Goal: Task Accomplishment & Management: Use online tool/utility

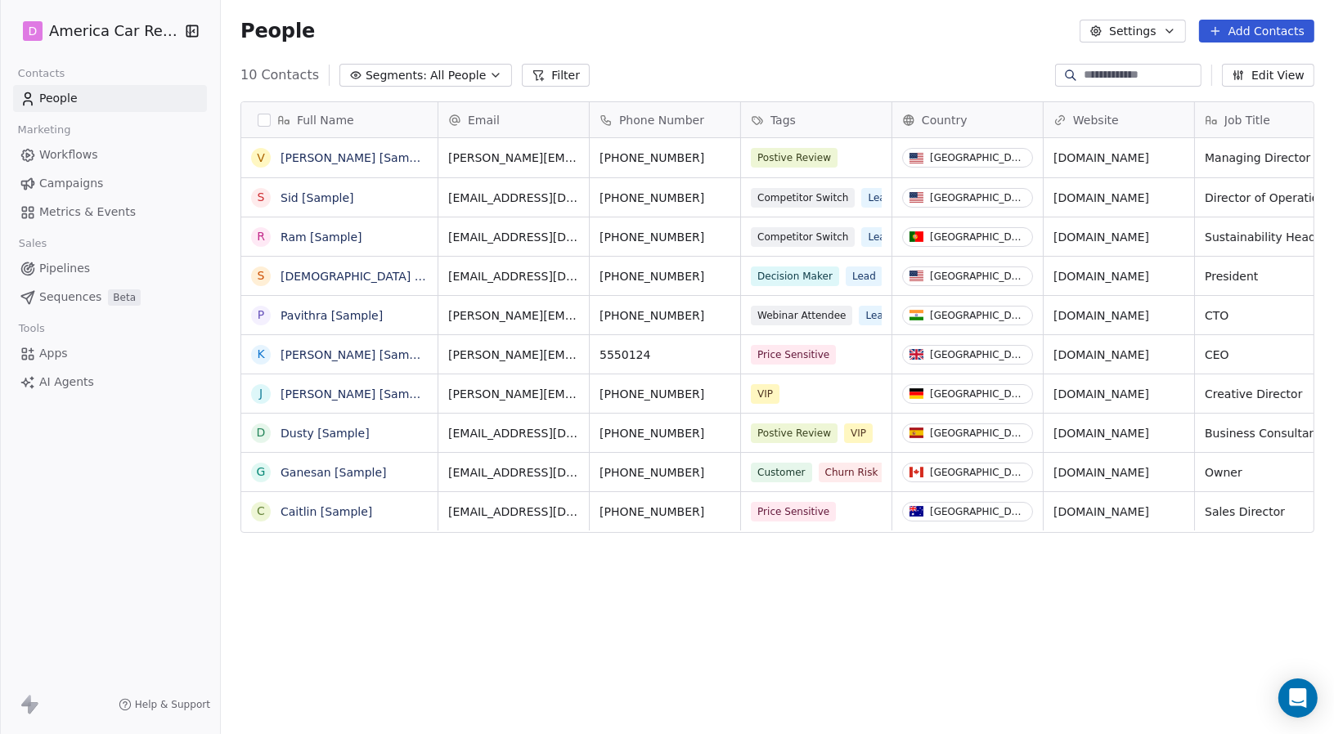
scroll to position [13, 13]
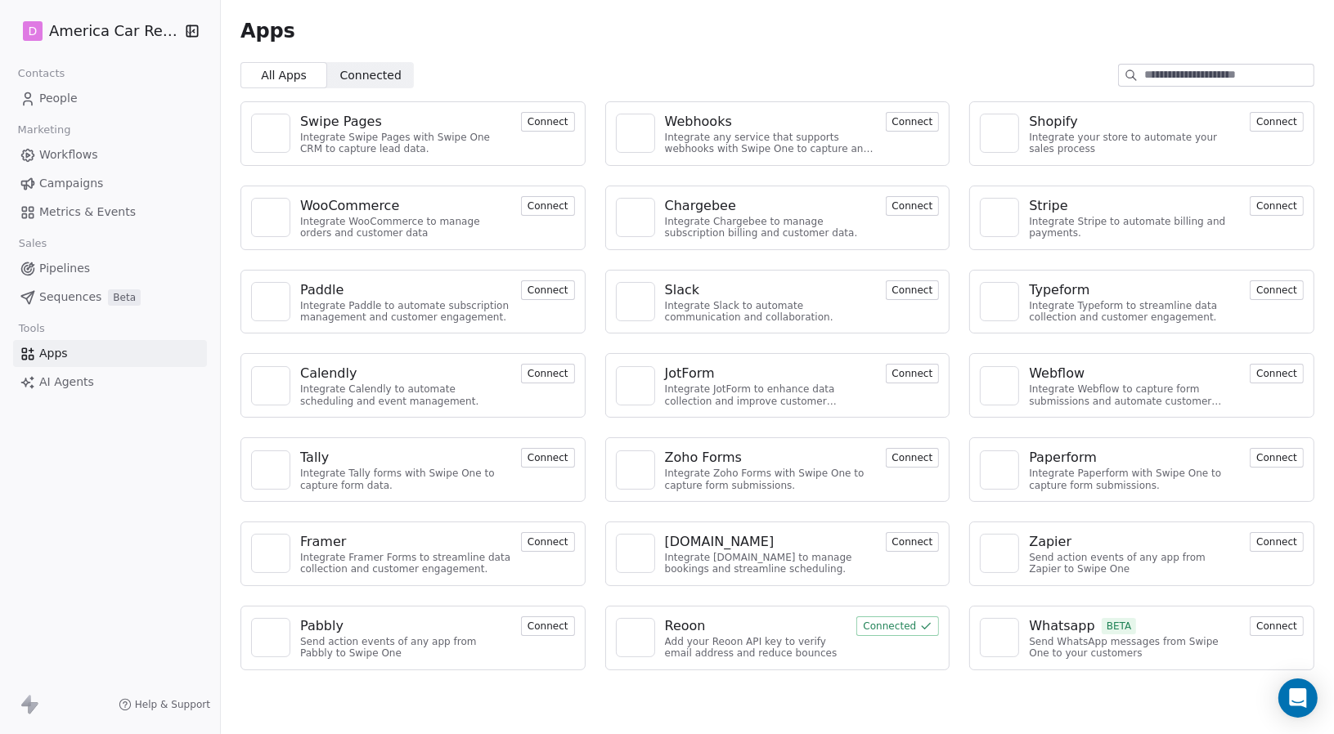
click at [1279, 624] on button "Connect" at bounding box center [1276, 627] width 54 height 20
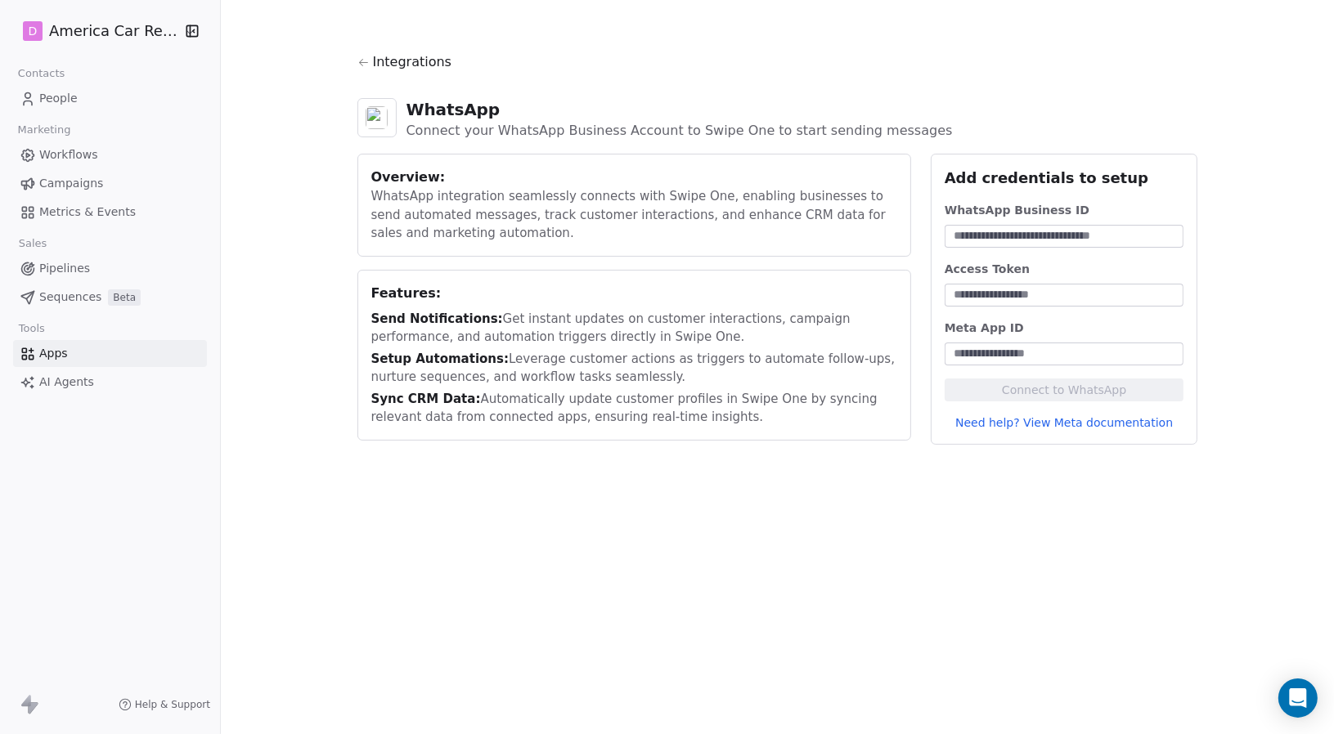
click at [72, 353] on link "Apps" at bounding box center [110, 353] width 194 height 27
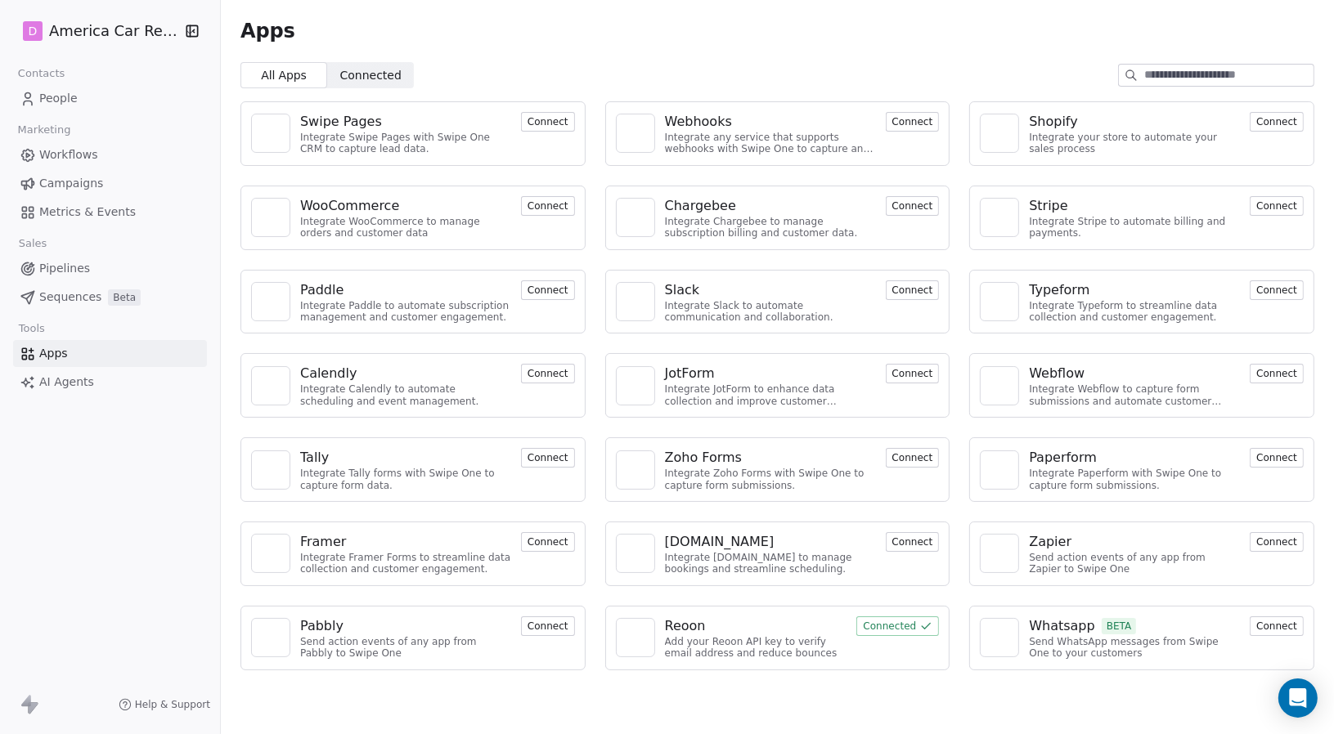
click at [628, 136] on img at bounding box center [635, 133] width 25 height 25
click at [1010, 299] on img at bounding box center [999, 301] width 25 height 25
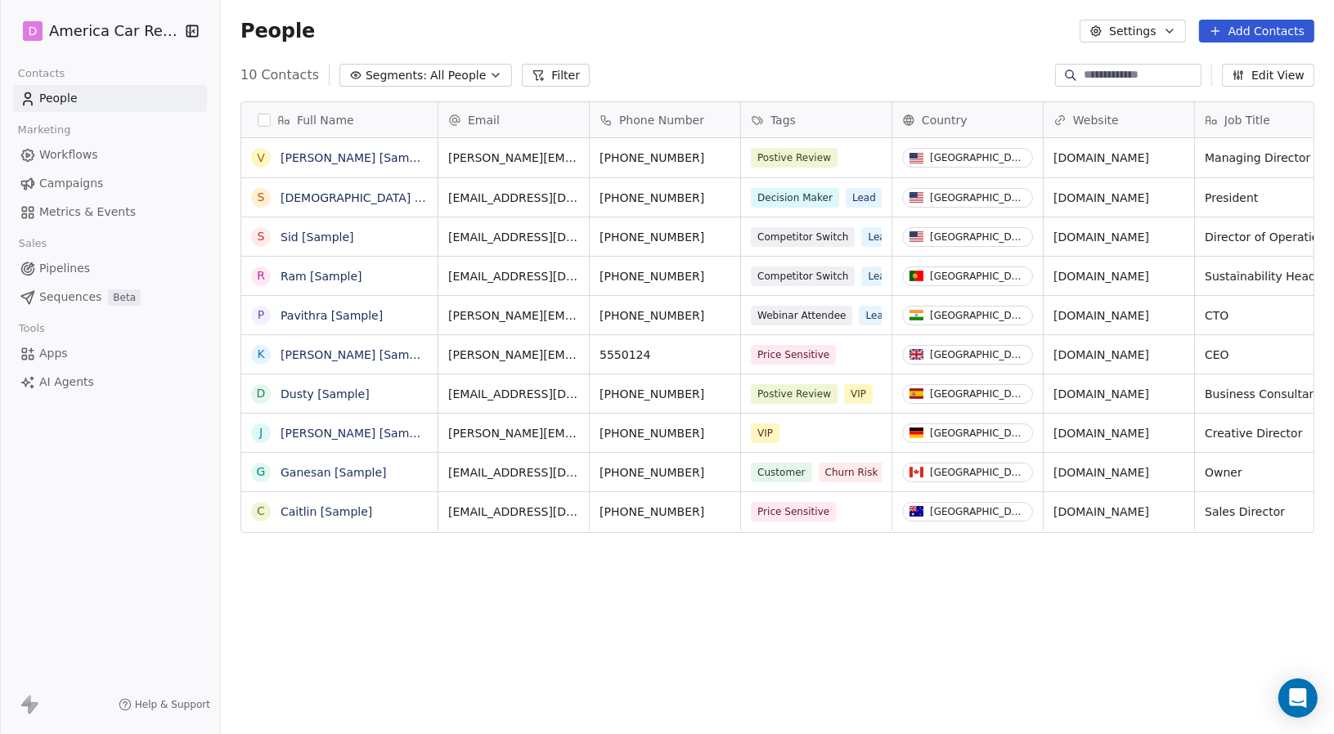
scroll to position [634, 1100]
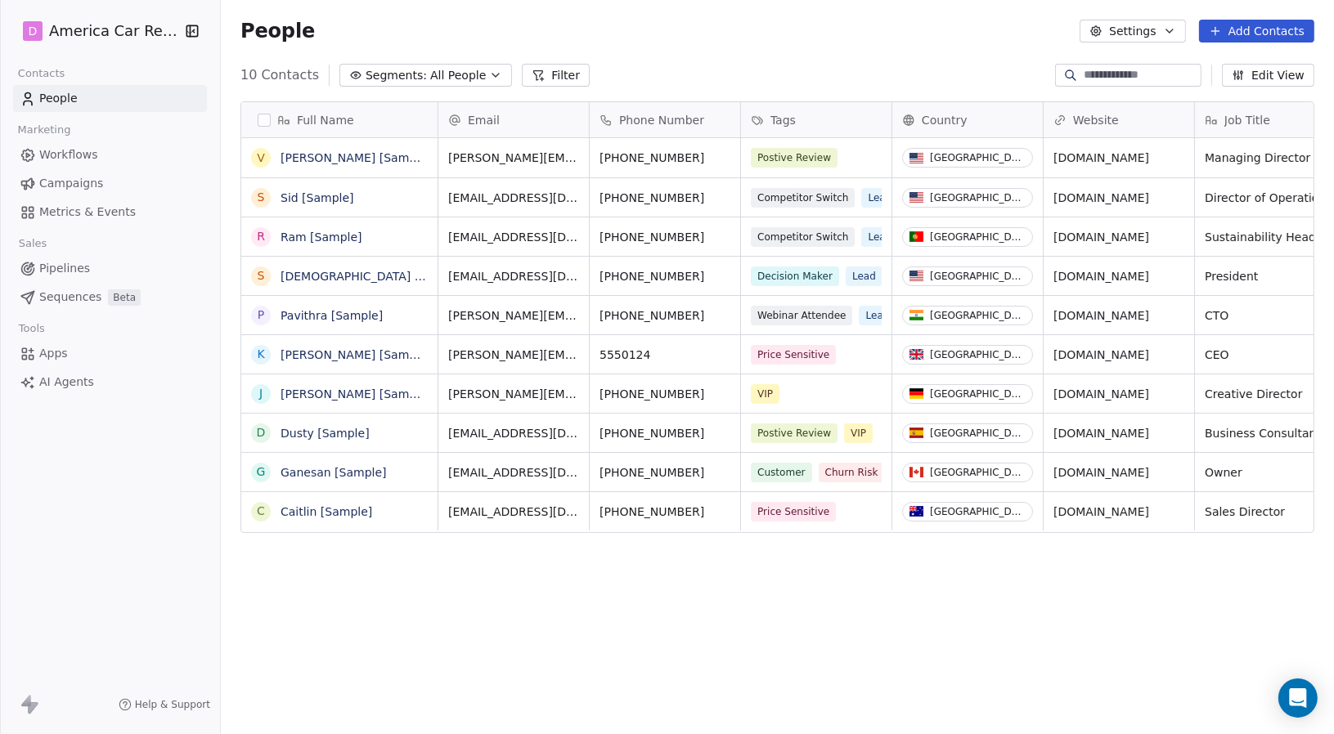
click at [65, 384] on span "AI Agents" at bounding box center [66, 382] width 55 height 17
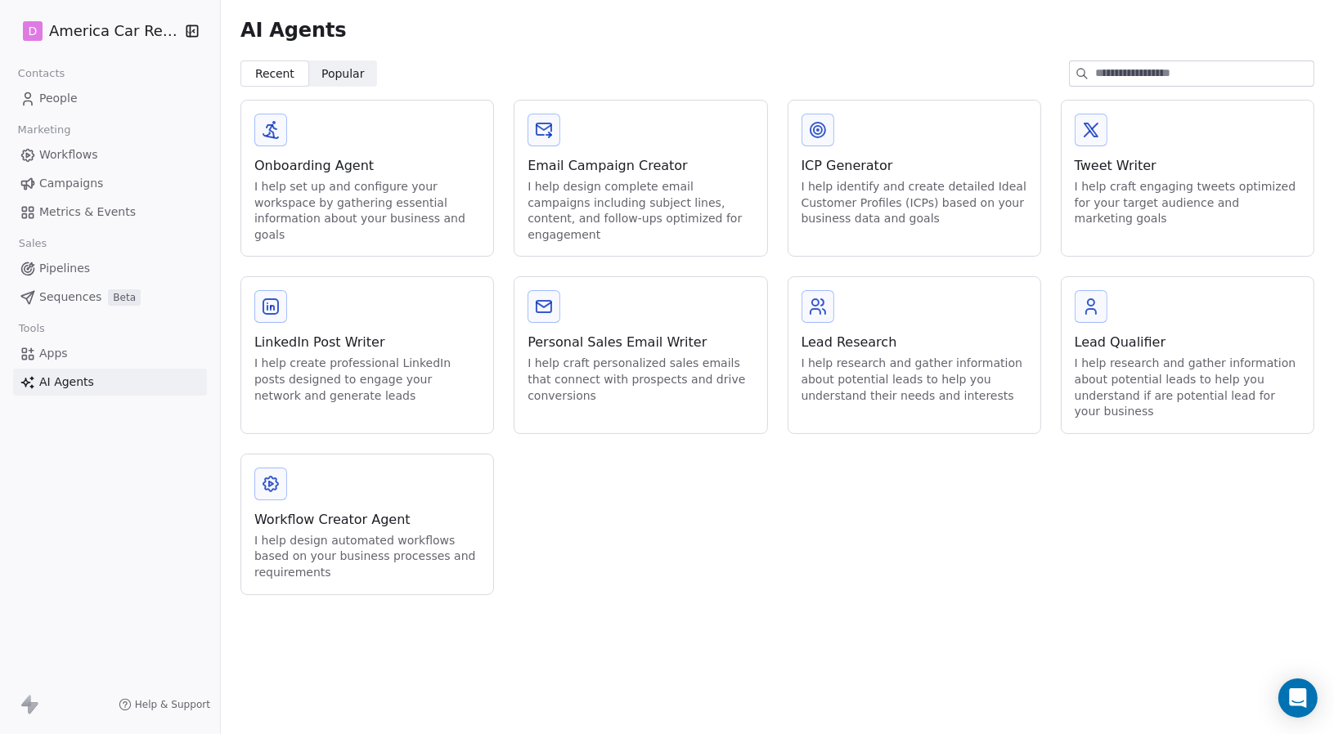
click at [60, 345] on span "Apps" at bounding box center [53, 353] width 29 height 17
